Goal: Communication & Community: Answer question/provide support

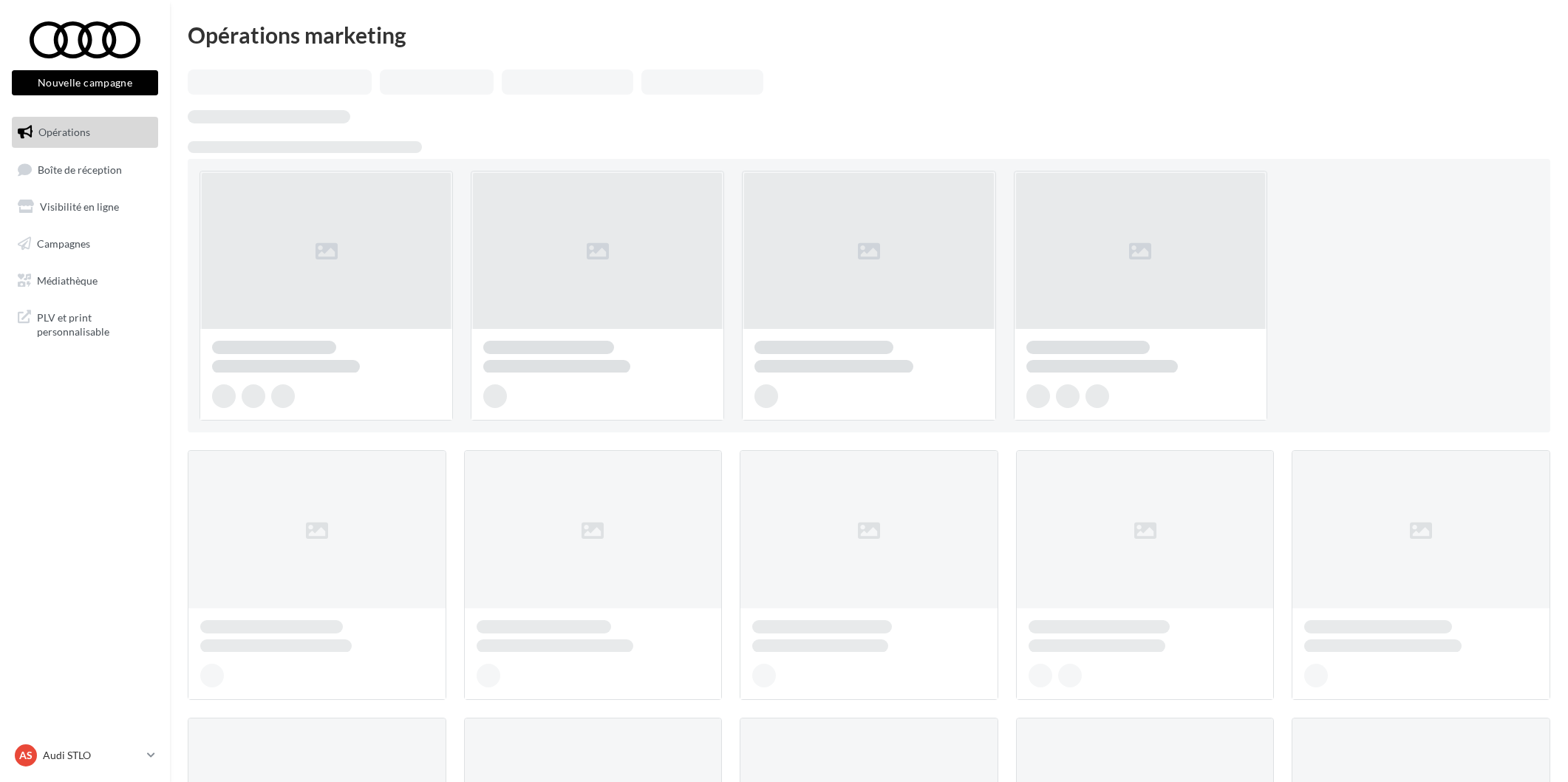
click at [110, 164] on span "Boîte de réception" at bounding box center [80, 169] width 84 height 13
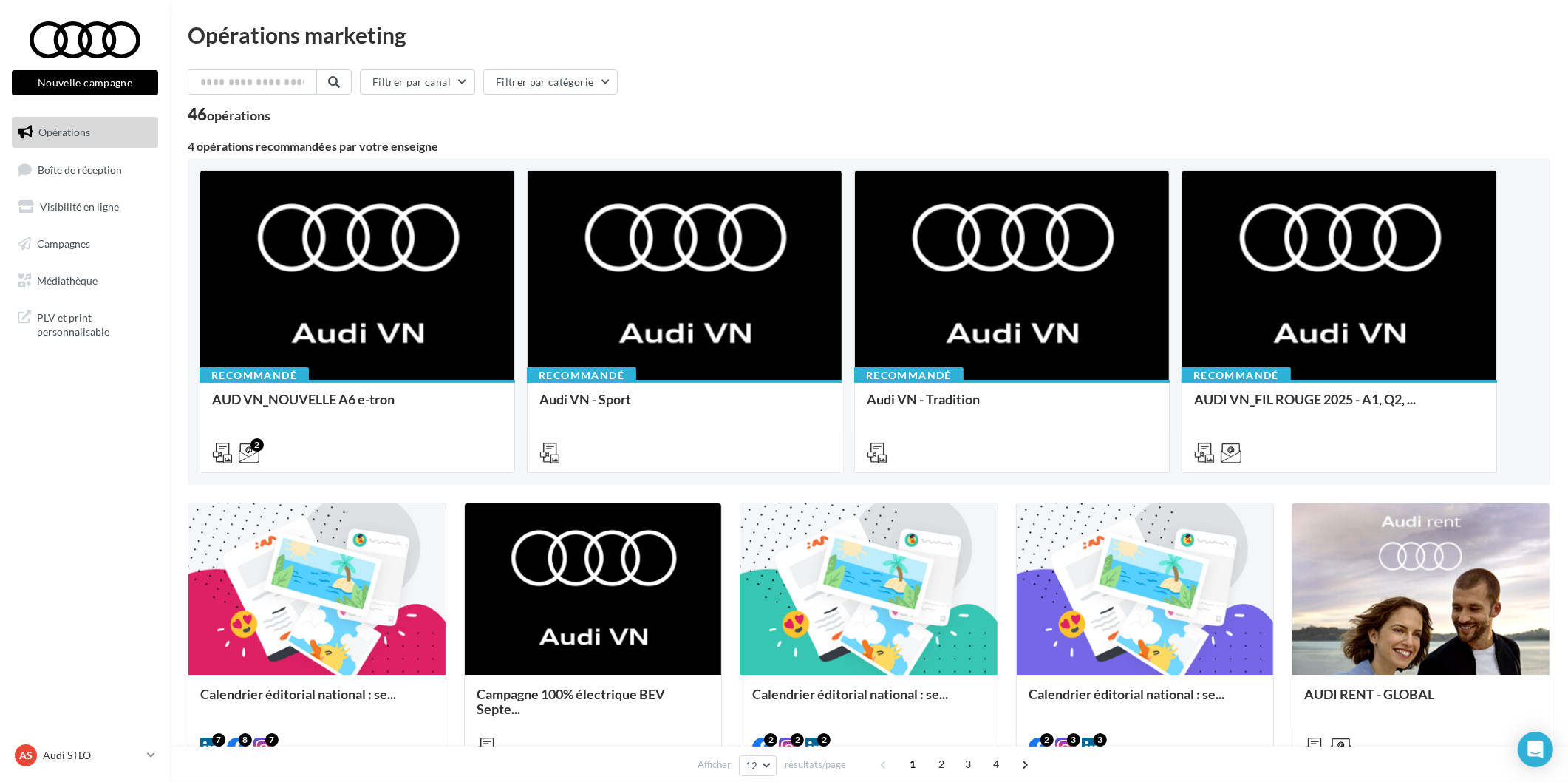
click at [96, 185] on ul "Opérations Boîte de réception Visibilité en ligne Campagnes Médiathèque" at bounding box center [85, 206] width 158 height 191
click at [97, 179] on link "Boîte de réception 66" at bounding box center [84, 169] width 152 height 31
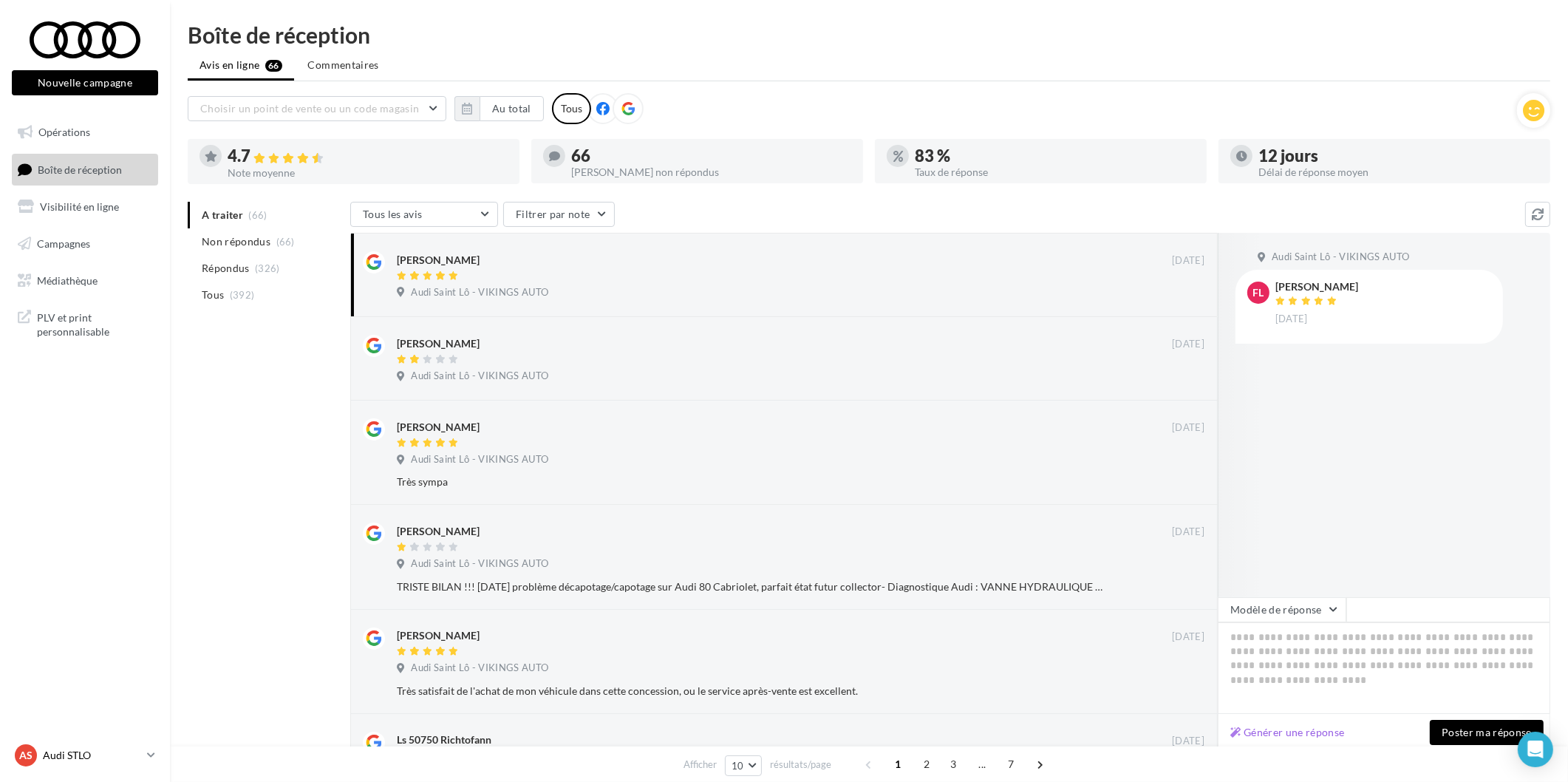
click at [102, 744] on link "AS Audi STLO audi-stlo-etho" at bounding box center [84, 755] width 146 height 28
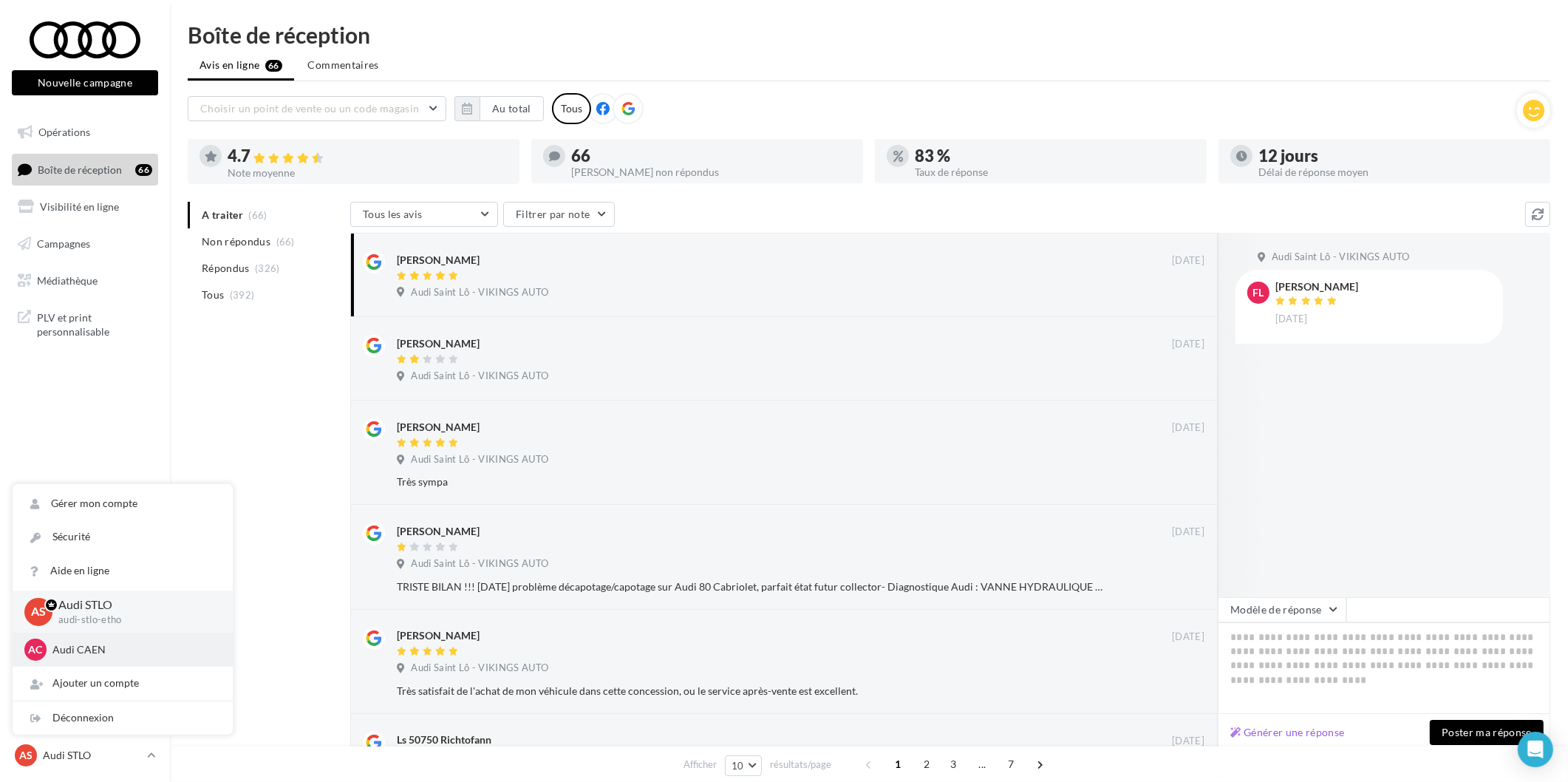
click at [98, 651] on p "Audi CAEN" at bounding box center [133, 649] width 163 height 14
